Goal: Task Accomplishment & Management: Manage account settings

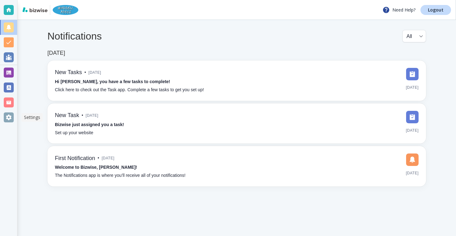
click at [8, 111] on div at bounding box center [8, 117] width 17 height 15
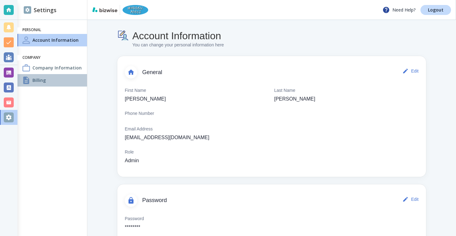
click at [40, 80] on h4 "Billing" at bounding box center [38, 80] width 13 height 7
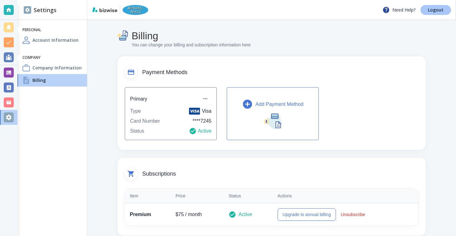
click at [441, 10] on p "Logout" at bounding box center [436, 10] width 16 height 4
